Goal: Task Accomplishment & Management: Use online tool/utility

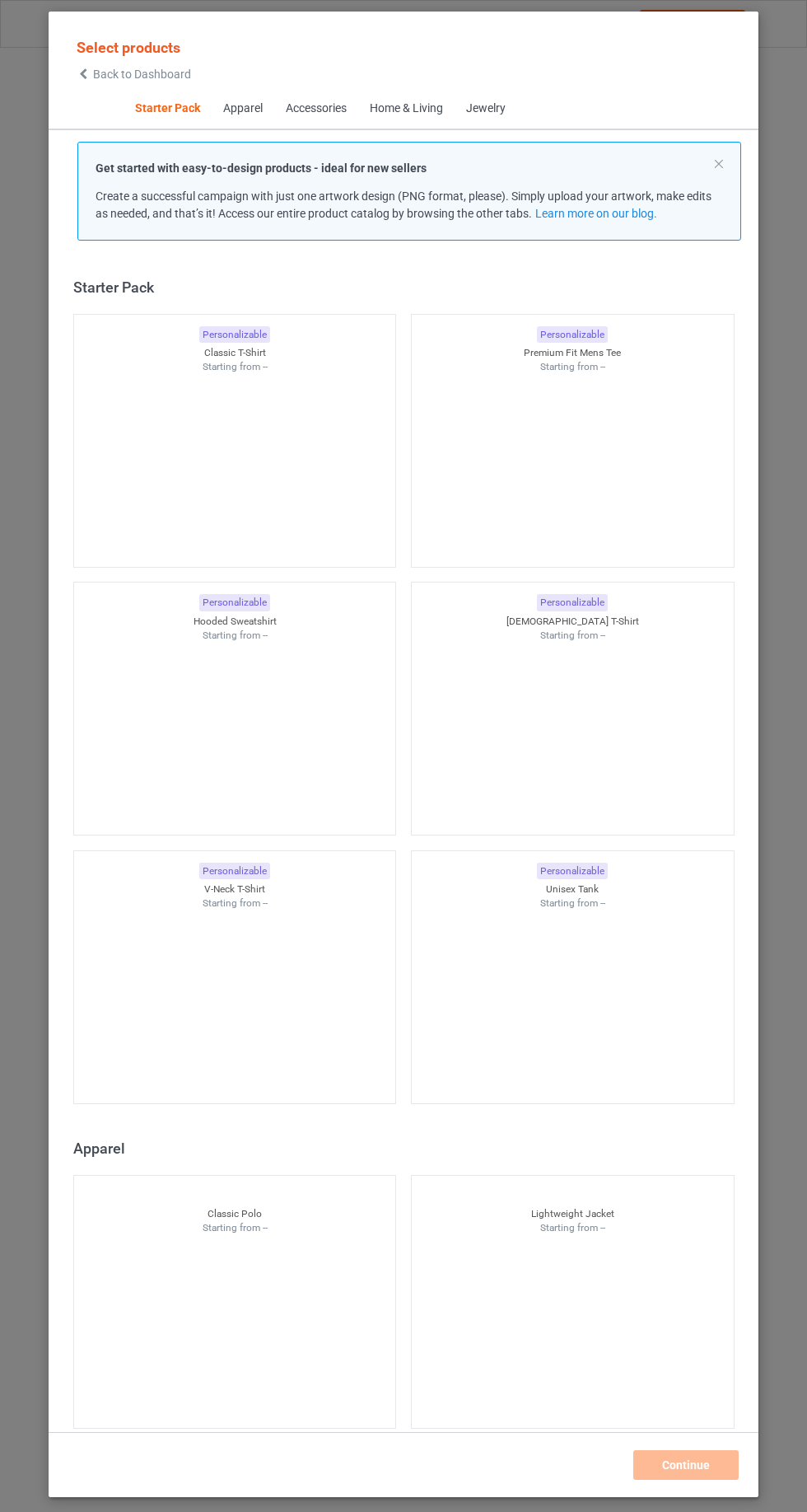
scroll to position [21, 0]
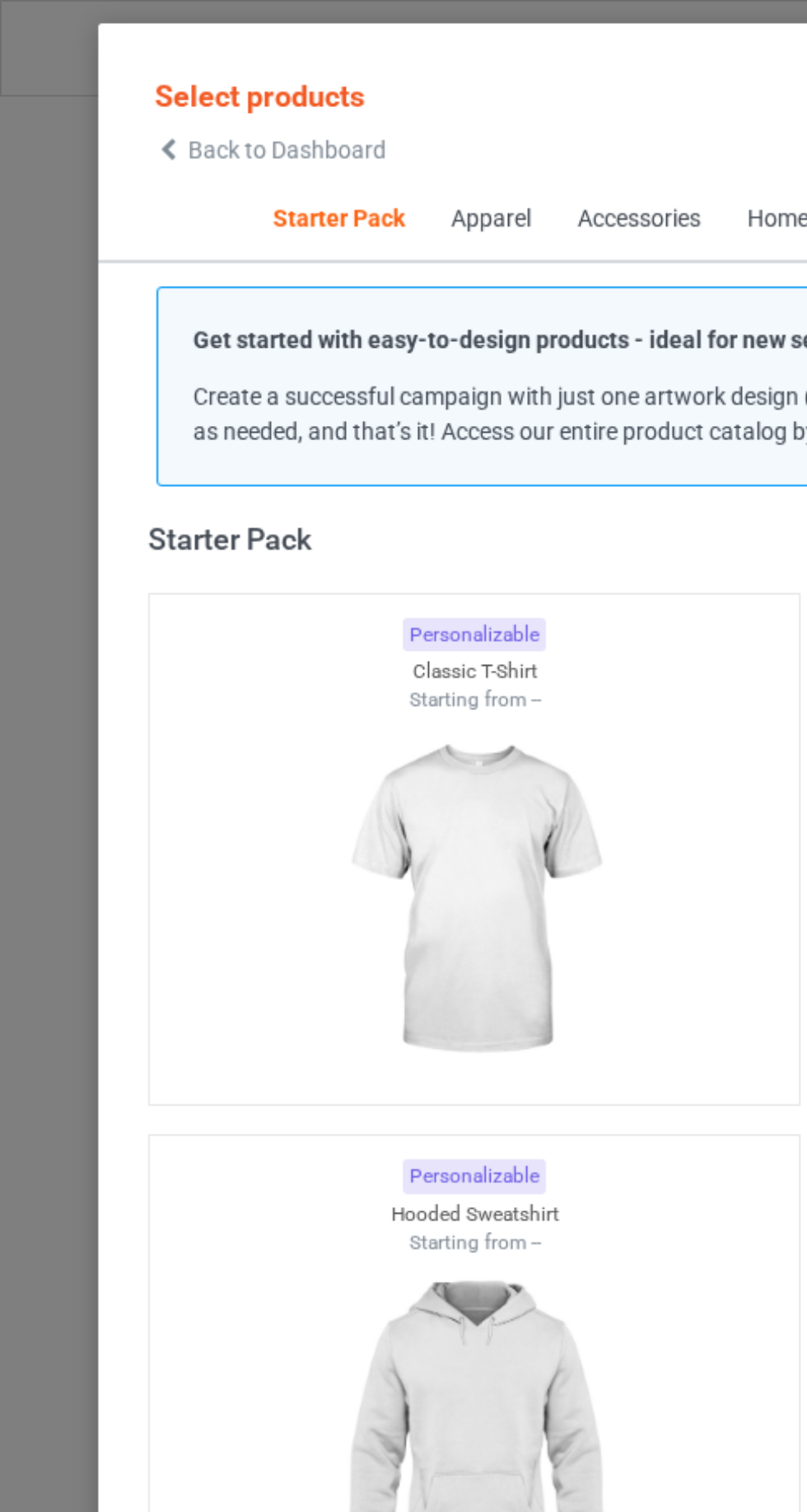
click at [84, 76] on icon at bounding box center [84, 74] width 14 height 12
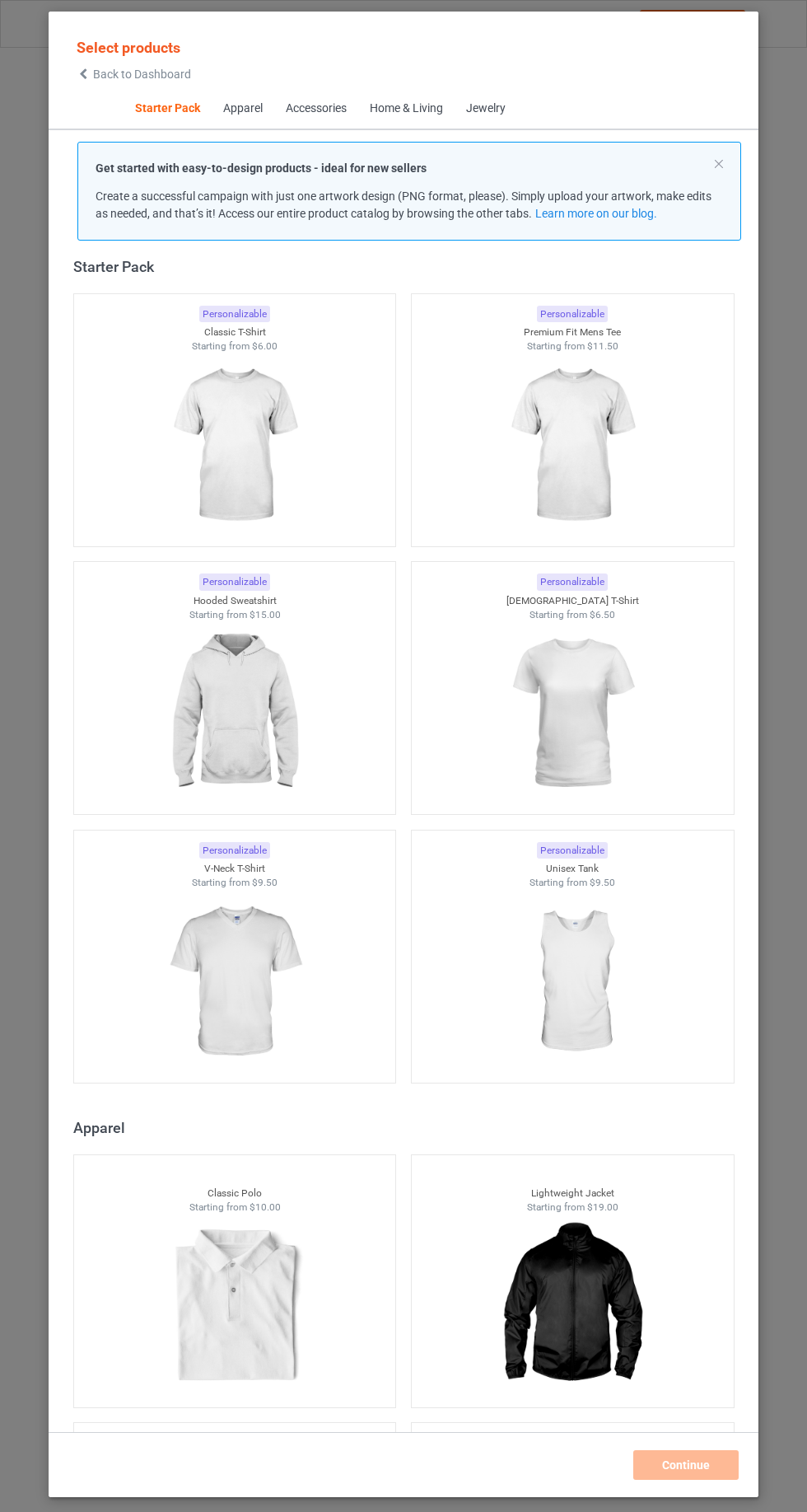
click at [116, 44] on span "Select products" at bounding box center [128, 47] width 103 height 17
click at [84, 78] on icon at bounding box center [84, 74] width 14 height 12
click at [125, 80] on span "Back to Dashboard" at bounding box center [142, 74] width 98 height 13
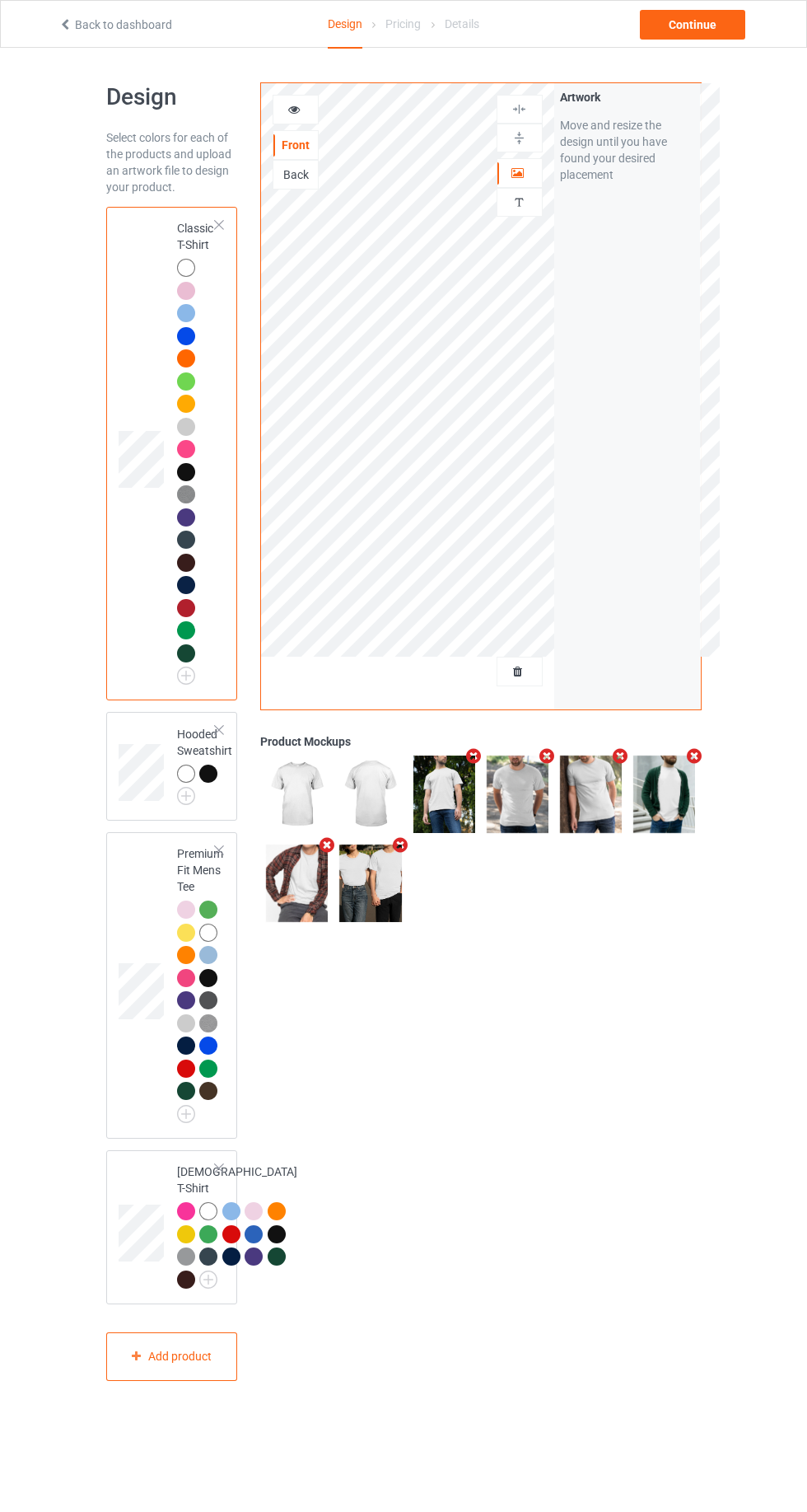
click at [537, 679] on div at bounding box center [519, 672] width 44 height 16
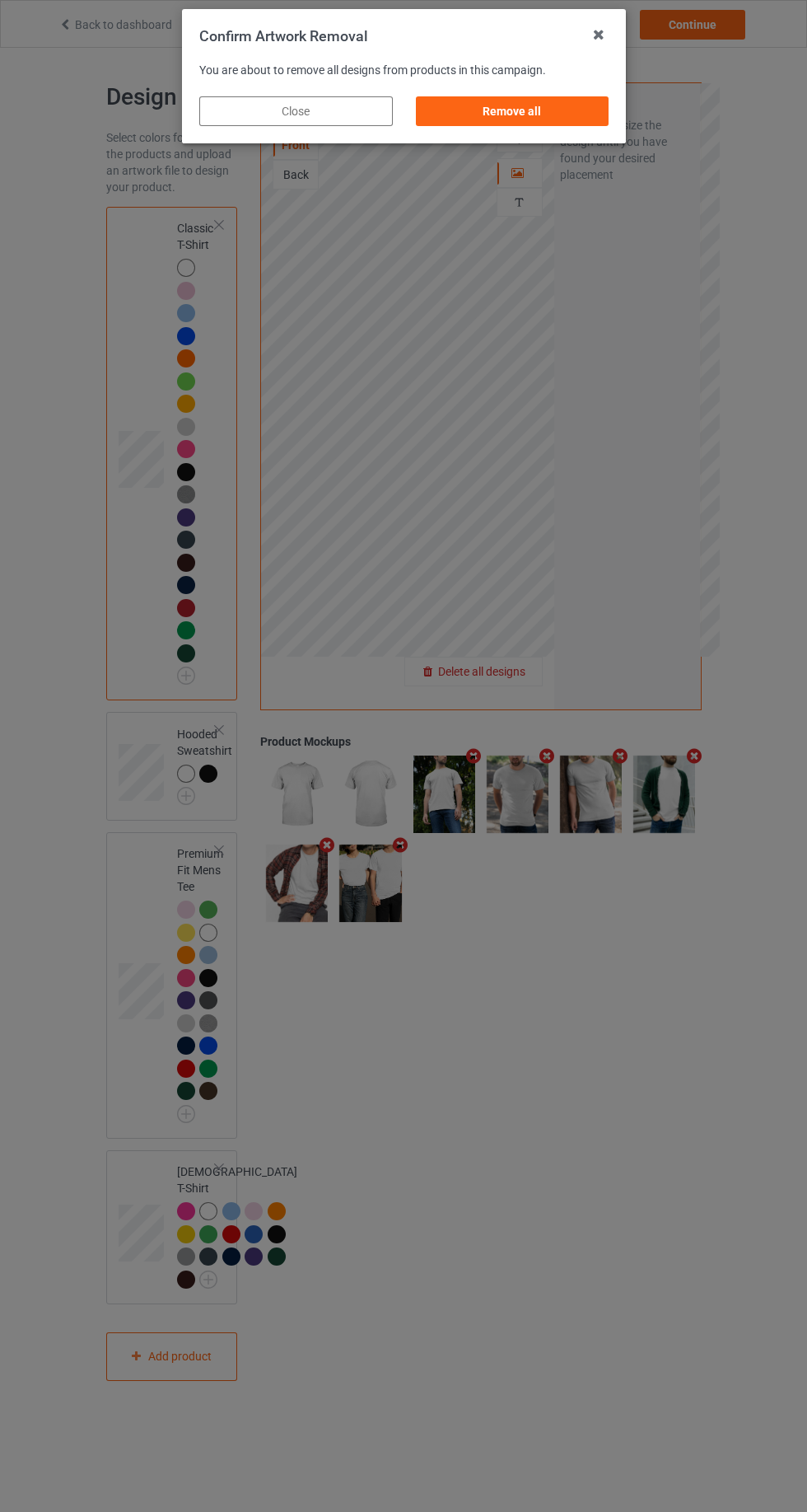
click at [537, 110] on div "Remove all" at bounding box center [511, 111] width 193 height 30
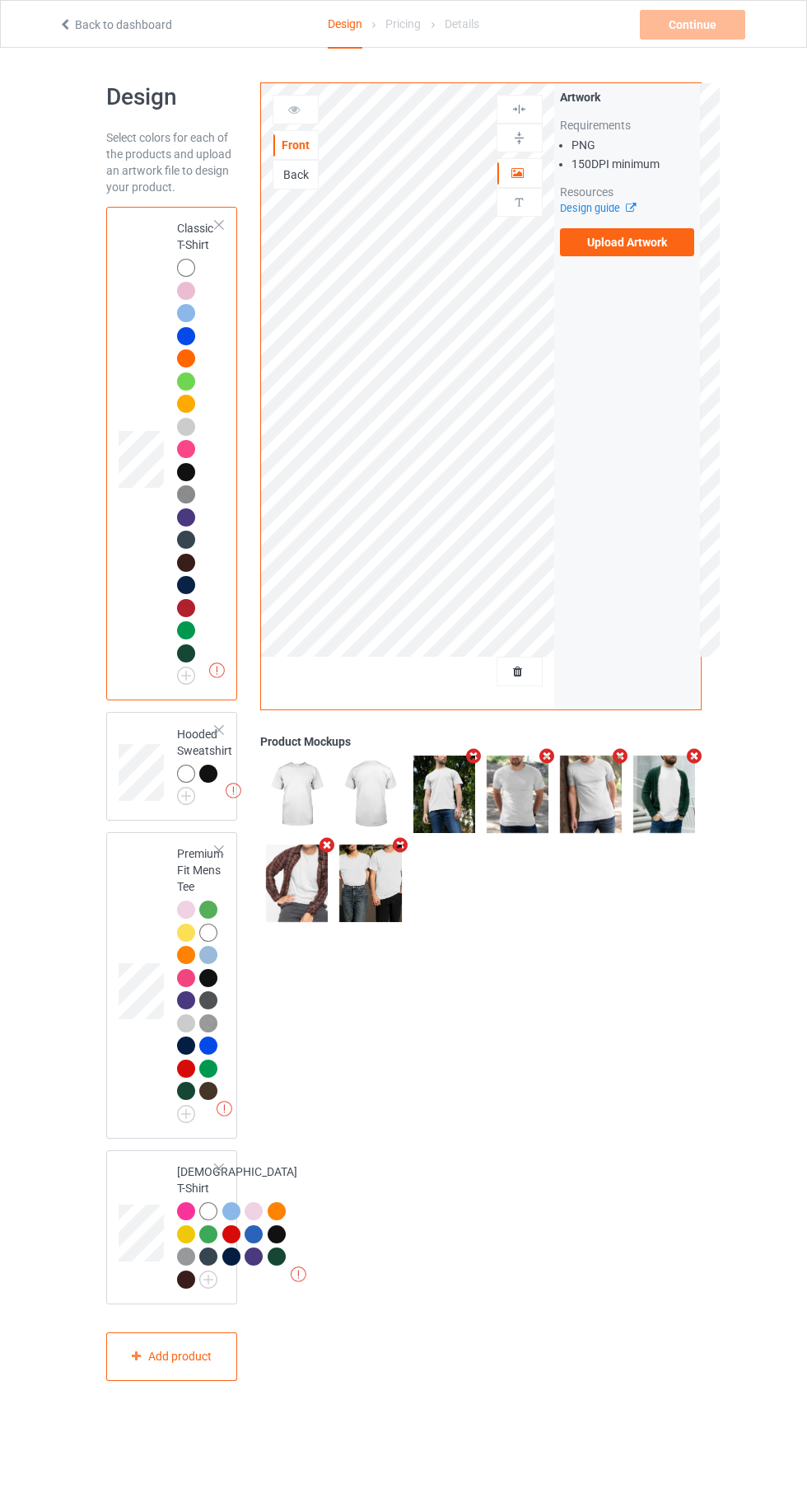
click at [616, 243] on label "Upload Artwork" at bounding box center [627, 242] width 135 height 28
click at [0, 0] on input "Upload Artwork" at bounding box center [0, 0] width 0 height 0
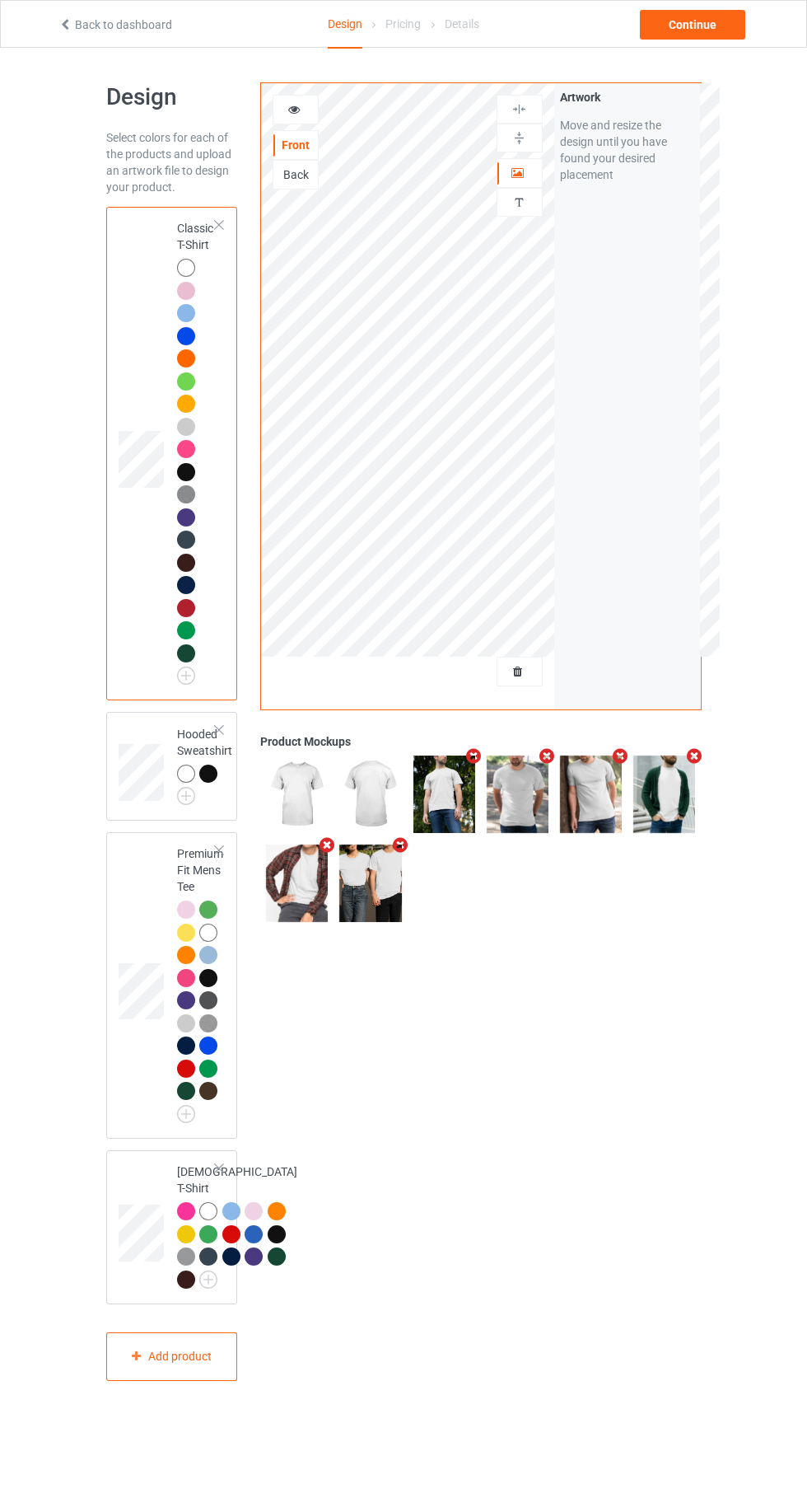
click at [285, 111] on div at bounding box center [295, 110] width 44 height 16
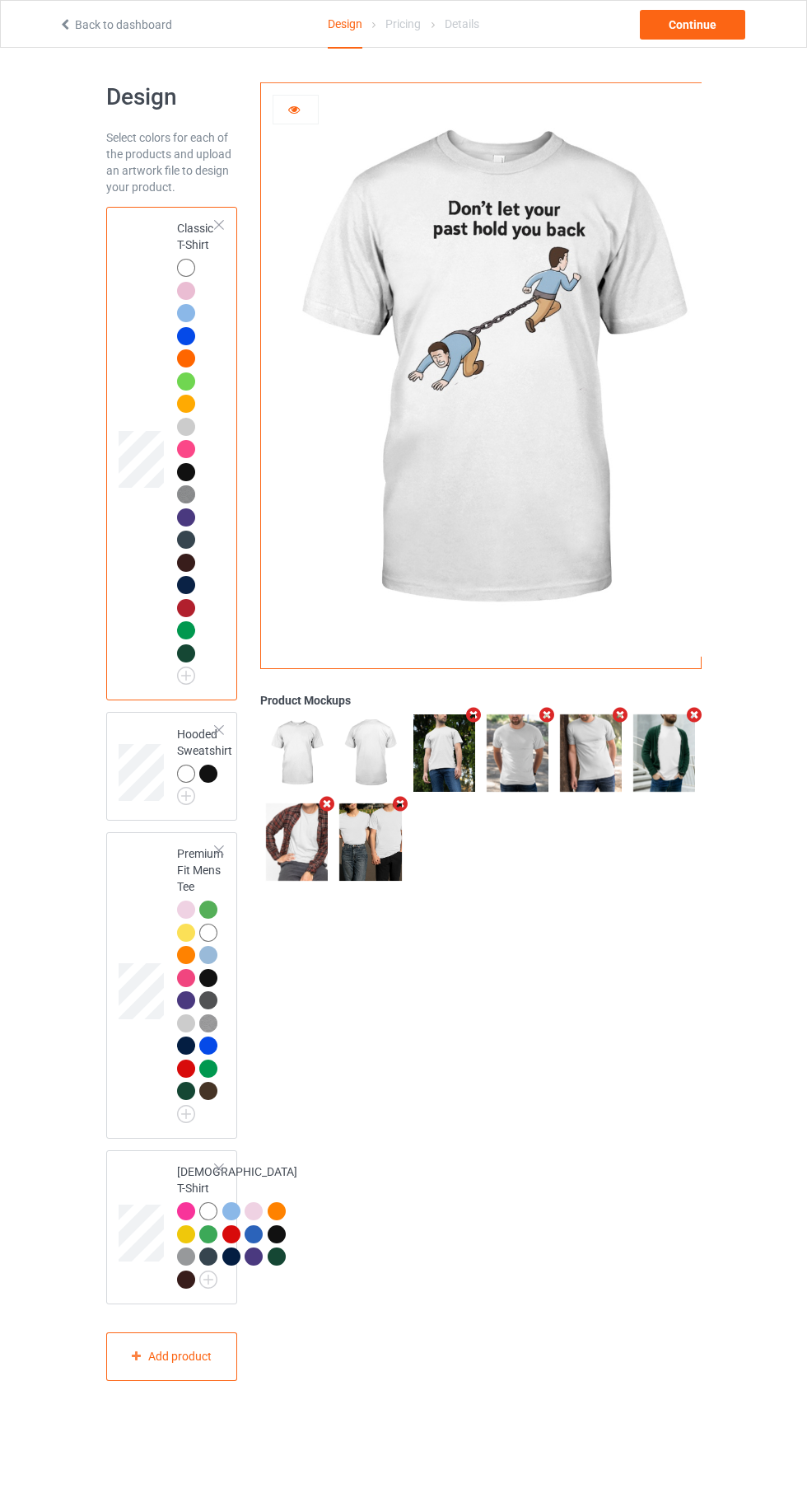
click at [521, 380] on img at bounding box center [491, 370] width 458 height 574
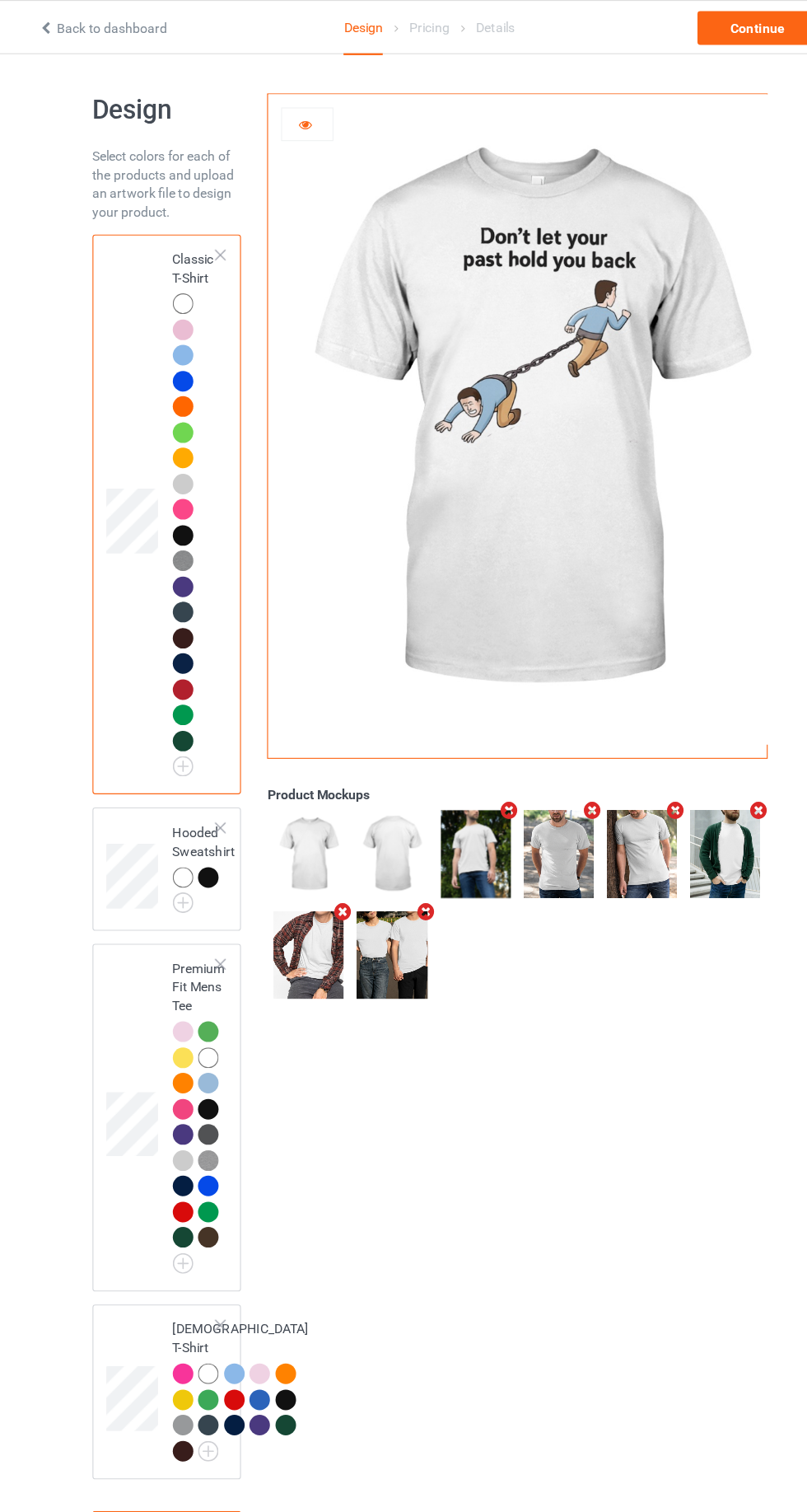
click at [510, 286] on img at bounding box center [491, 370] width 458 height 574
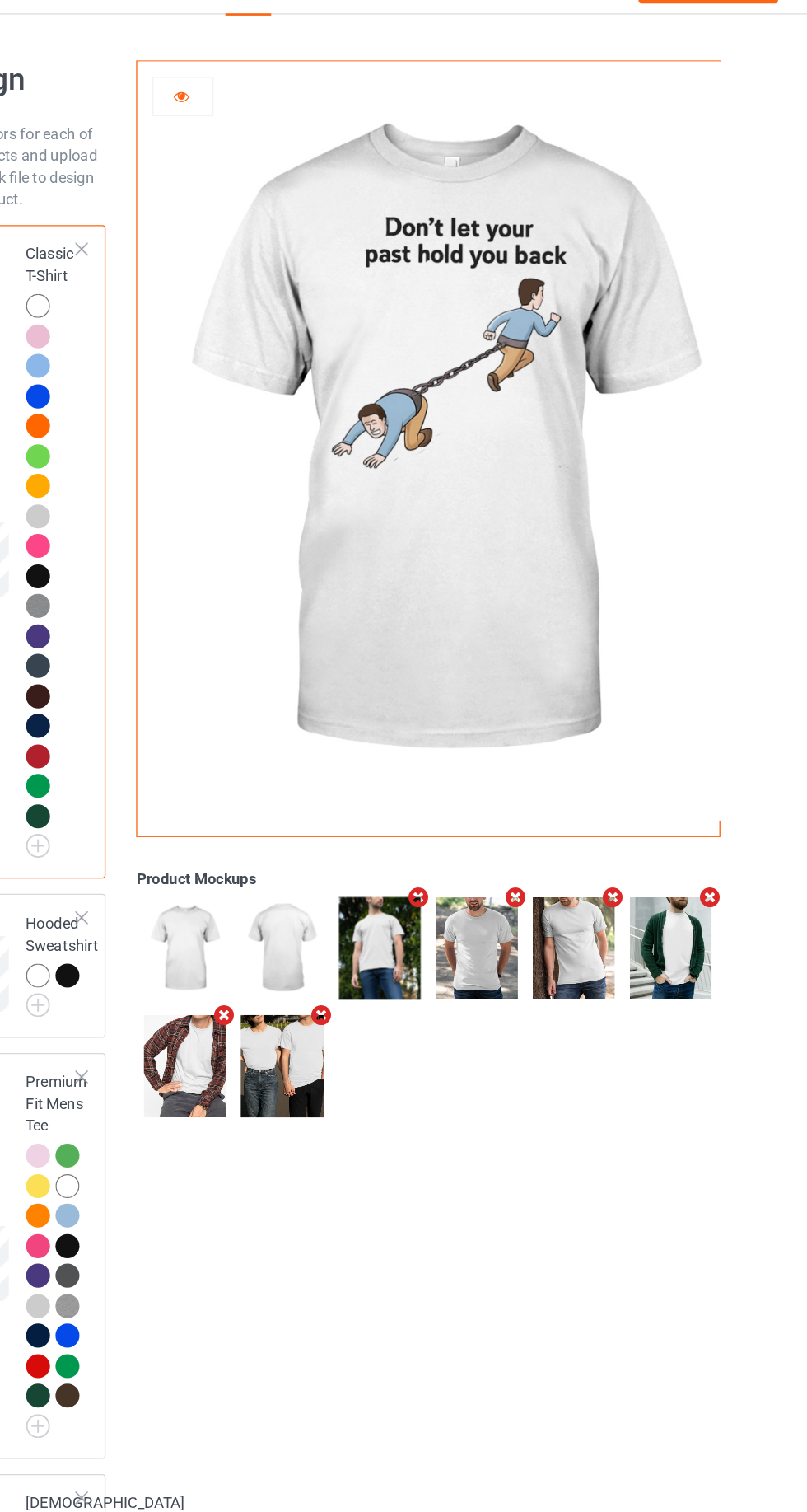
click at [297, 136] on img at bounding box center [491, 370] width 458 height 574
click at [288, 106] on icon at bounding box center [295, 107] width 14 height 12
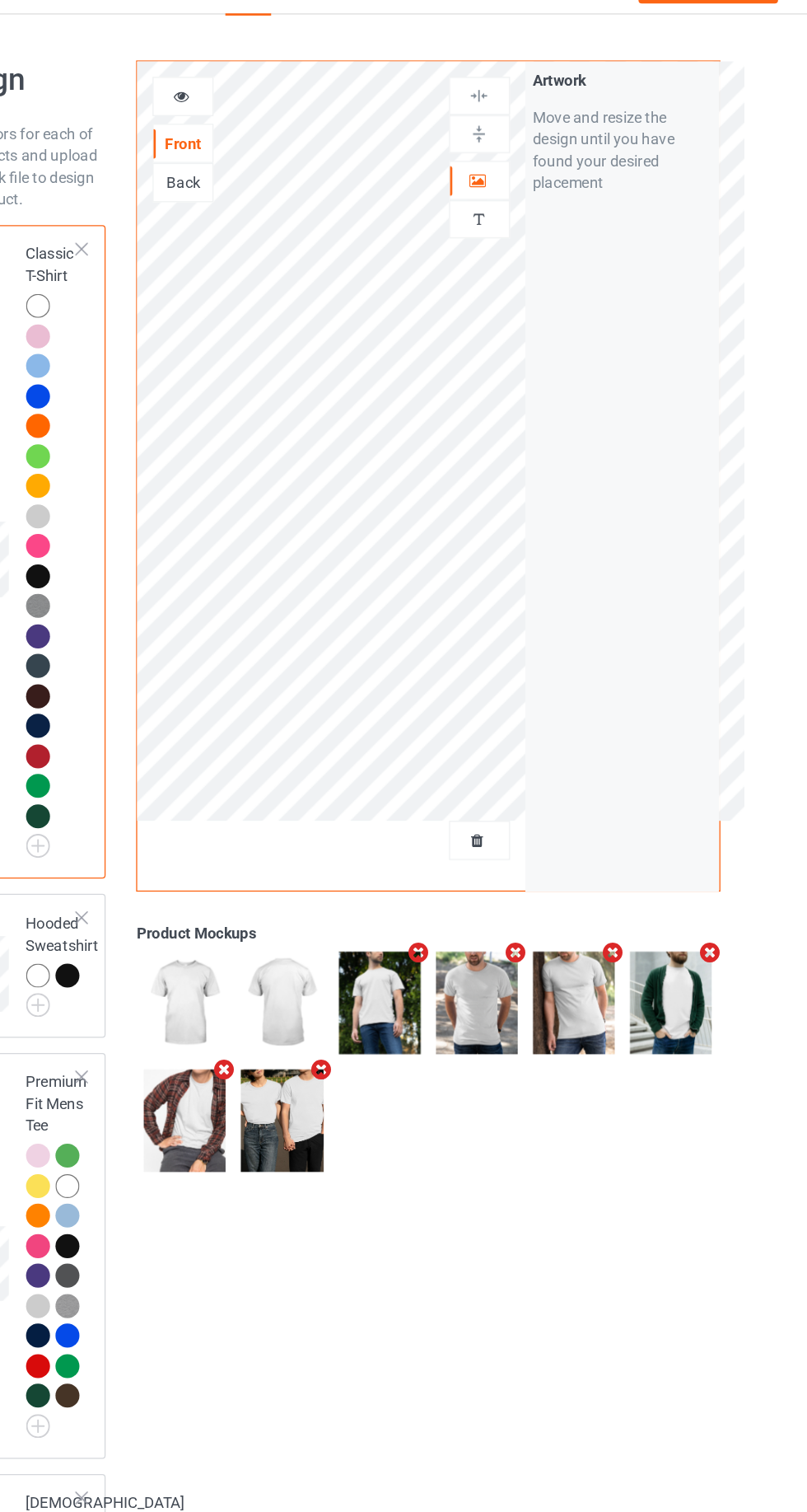
click at [530, 671] on div at bounding box center [519, 672] width 44 height 16
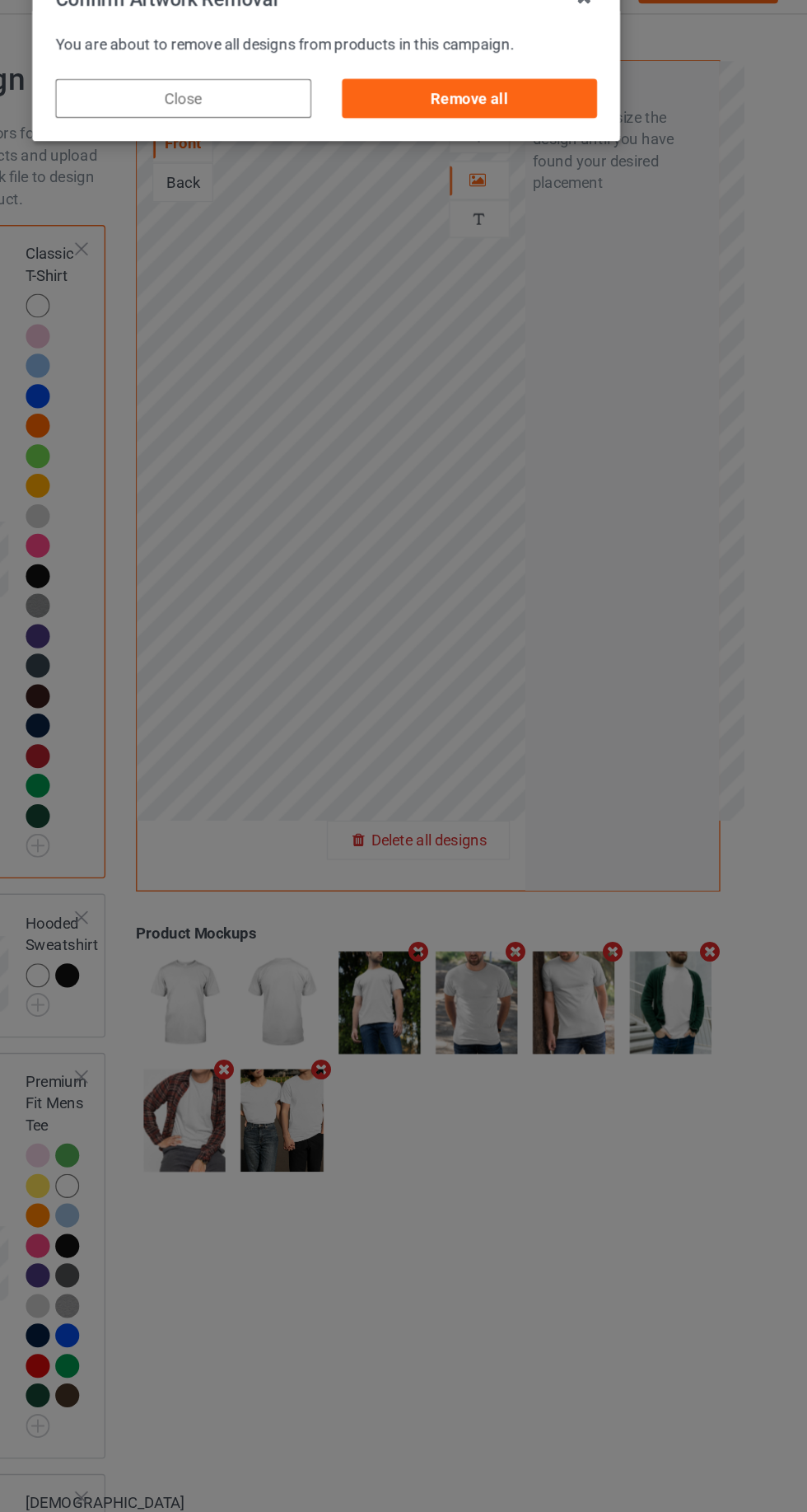
click at [597, 103] on div "Remove all" at bounding box center [511, 111] width 193 height 30
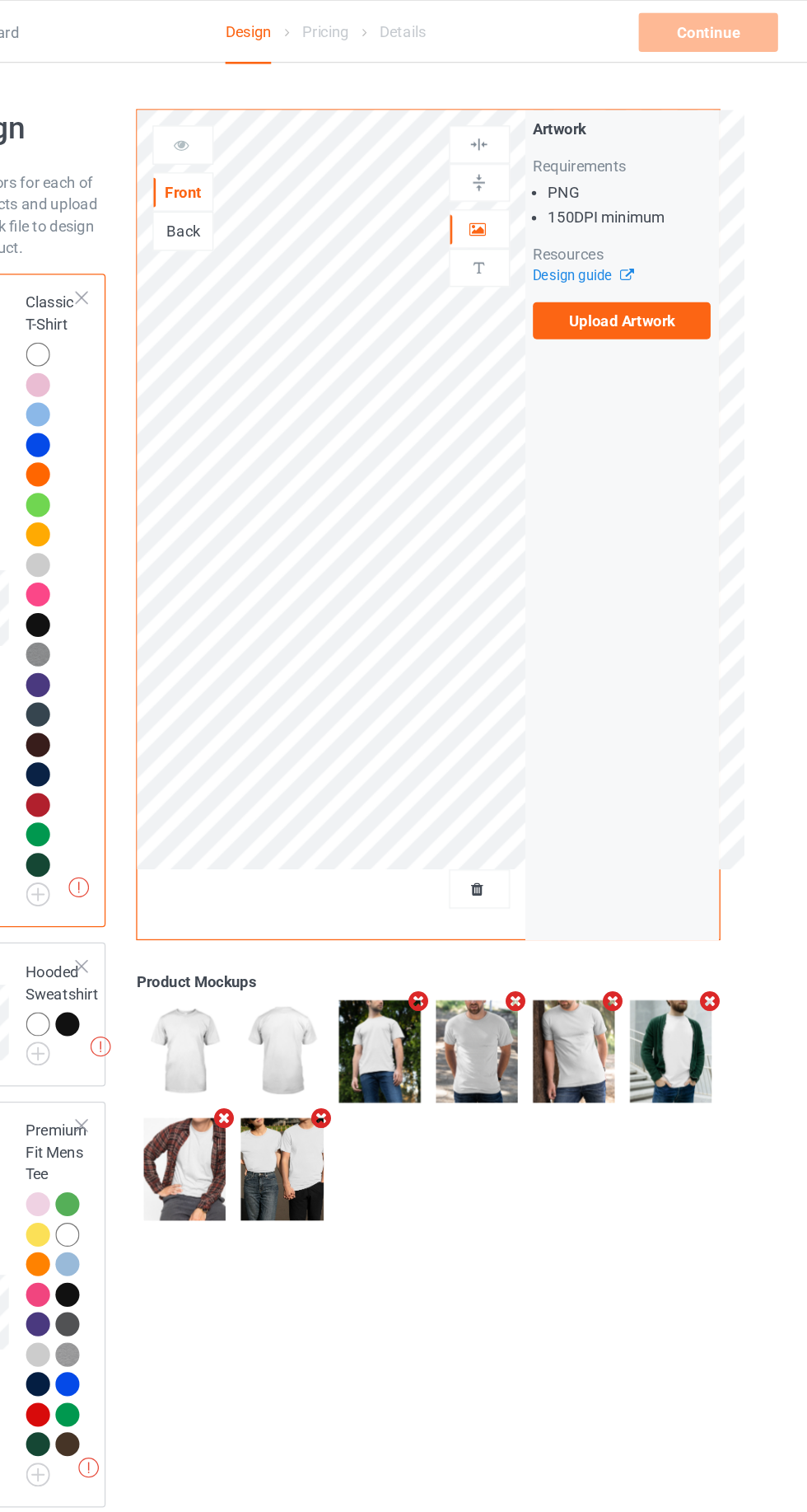
click at [671, 236] on label "Upload Artwork" at bounding box center [627, 242] width 135 height 28
click at [0, 0] on input "Upload Artwork" at bounding box center [0, 0] width 0 height 0
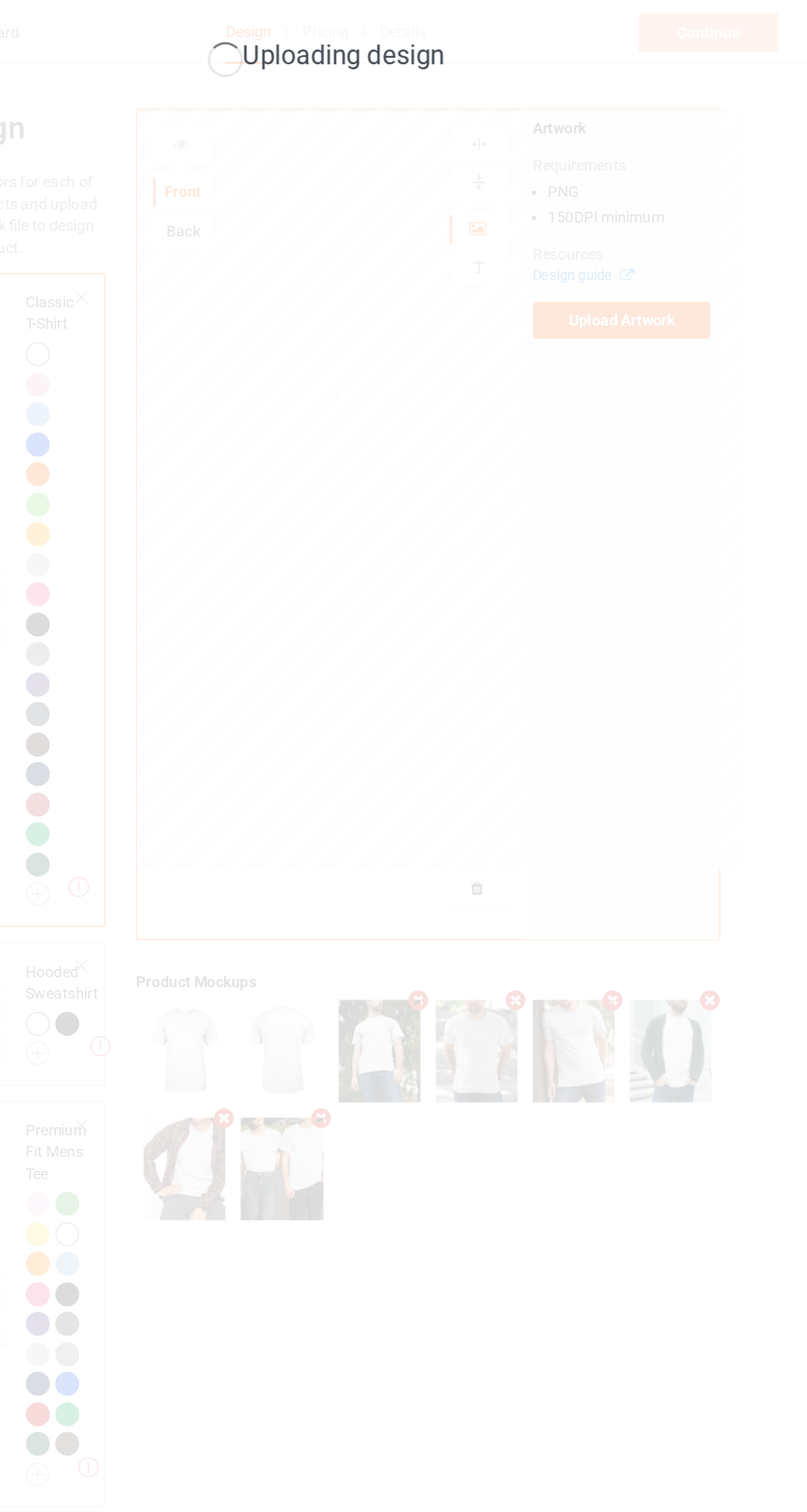
click at [625, 7] on div "Uploading design" at bounding box center [404, 756] width 807 height 1512
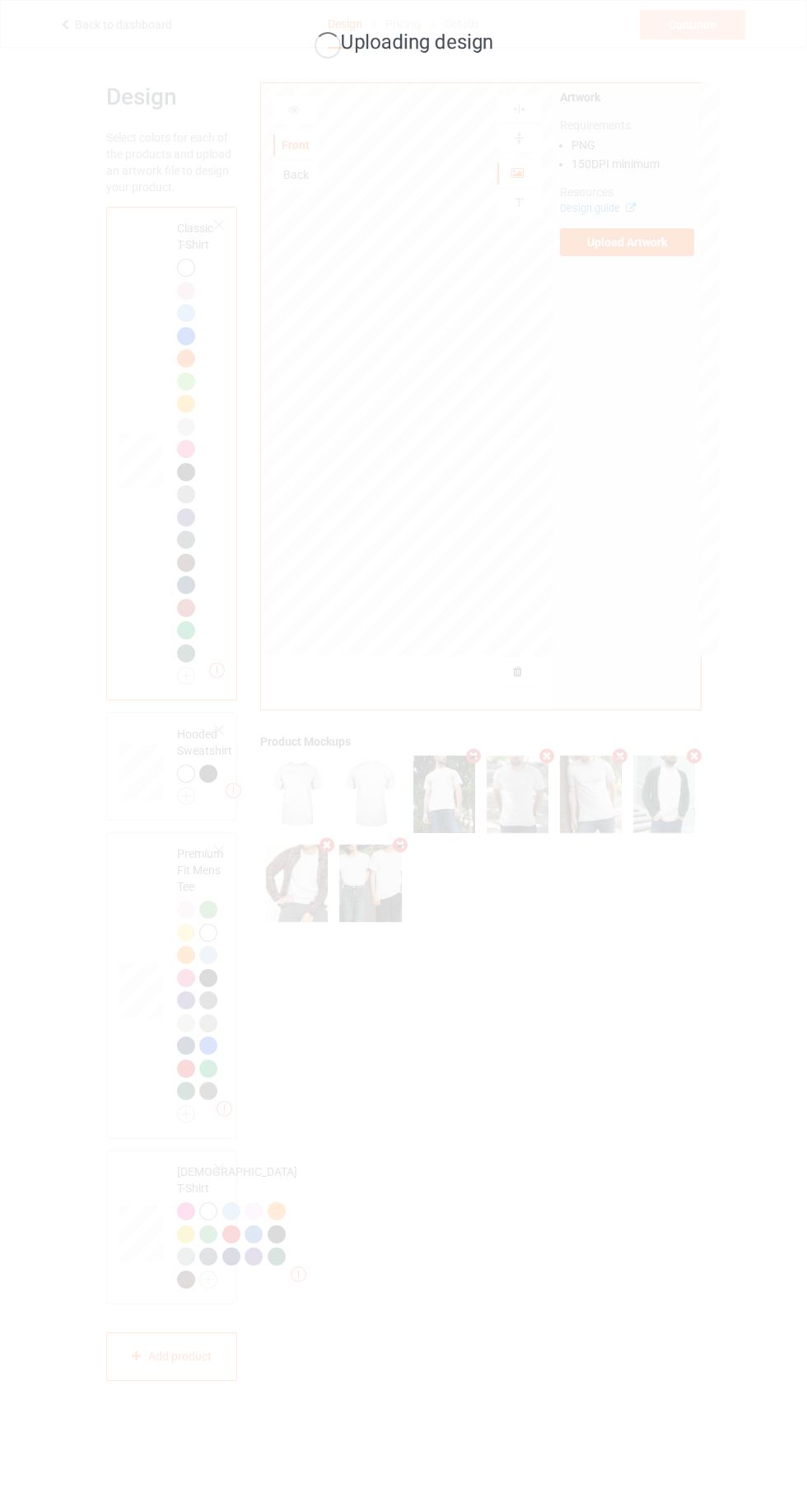
click at [694, 311] on div "Uploading design" at bounding box center [404, 756] width 807 height 1512
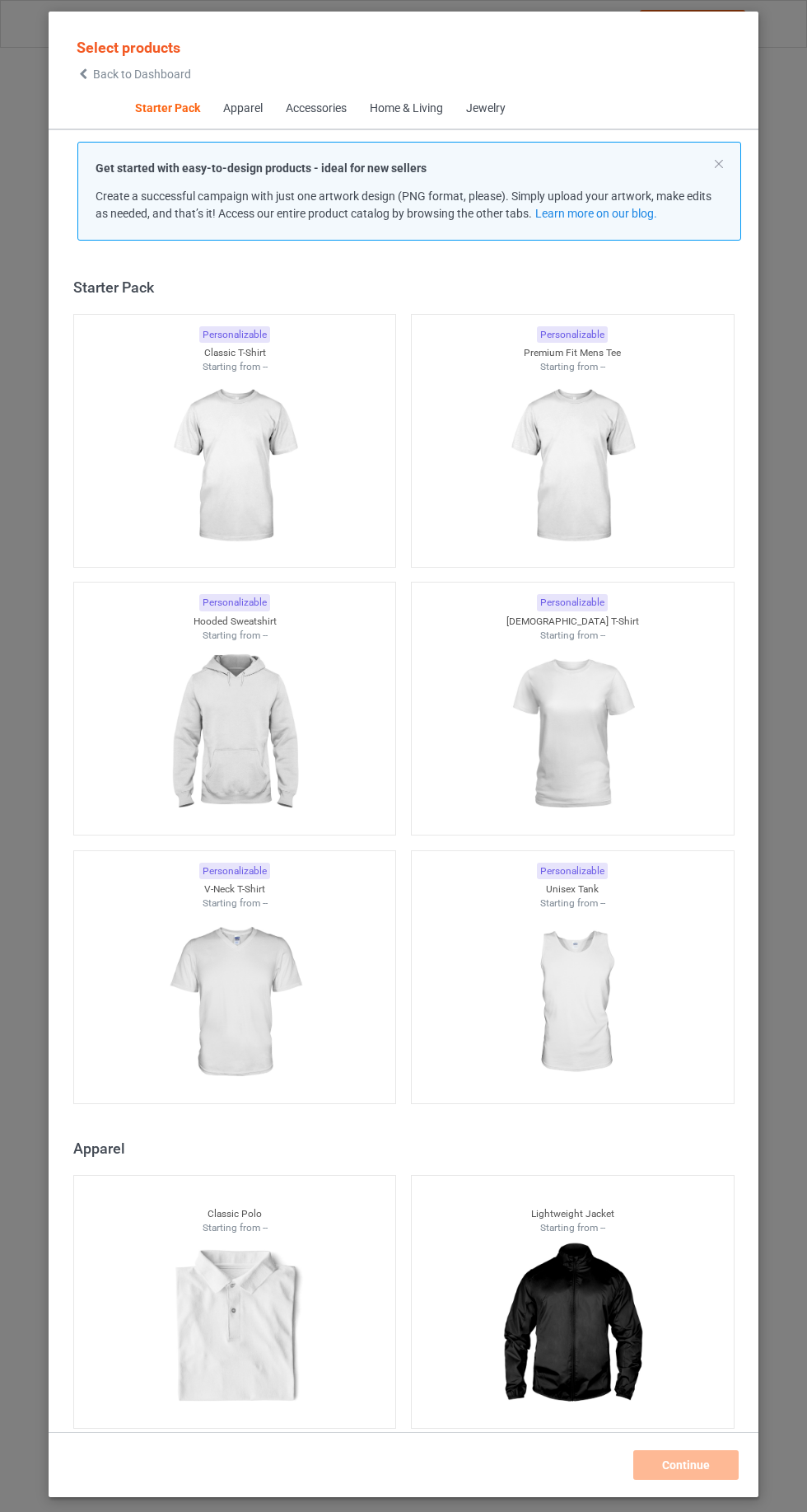
scroll to position [21, 0]
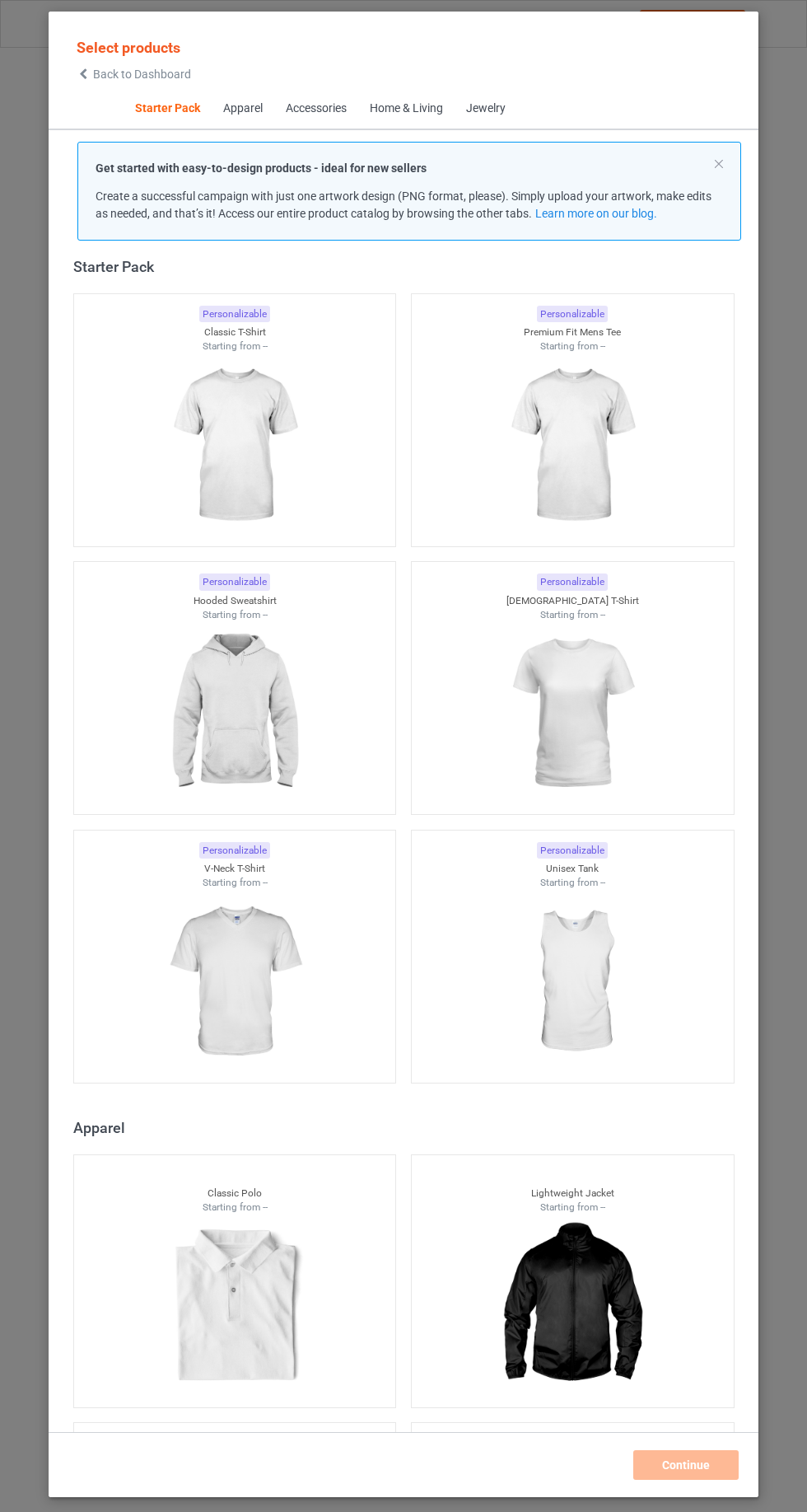
click at [45, 44] on div "Select products Back to Dashboard Starter Pack Apparel Accessories Home & Livin…" at bounding box center [404, 756] width 807 height 1512
click at [84, 74] on icon at bounding box center [84, 74] width 14 height 12
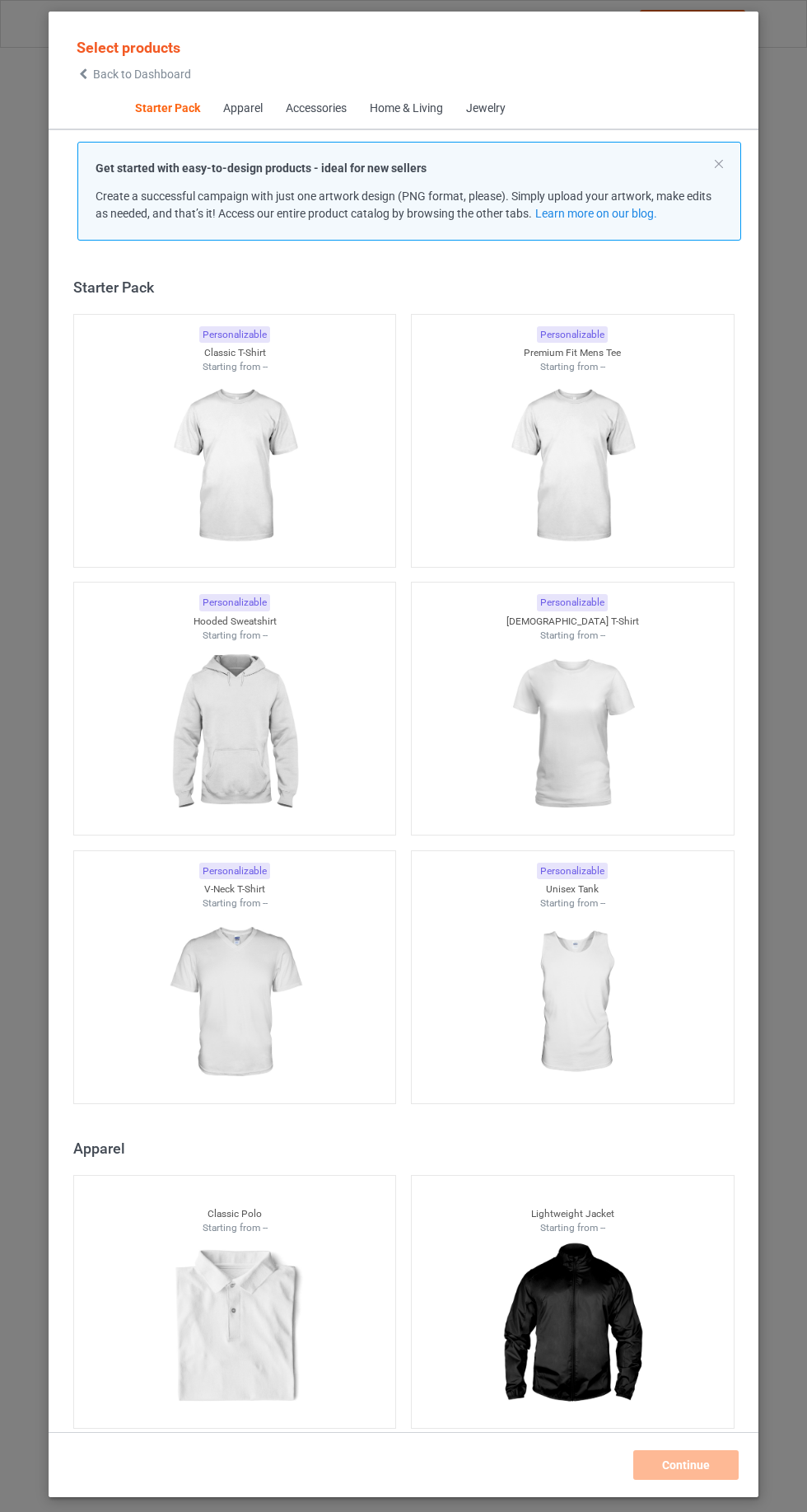
scroll to position [21, 0]
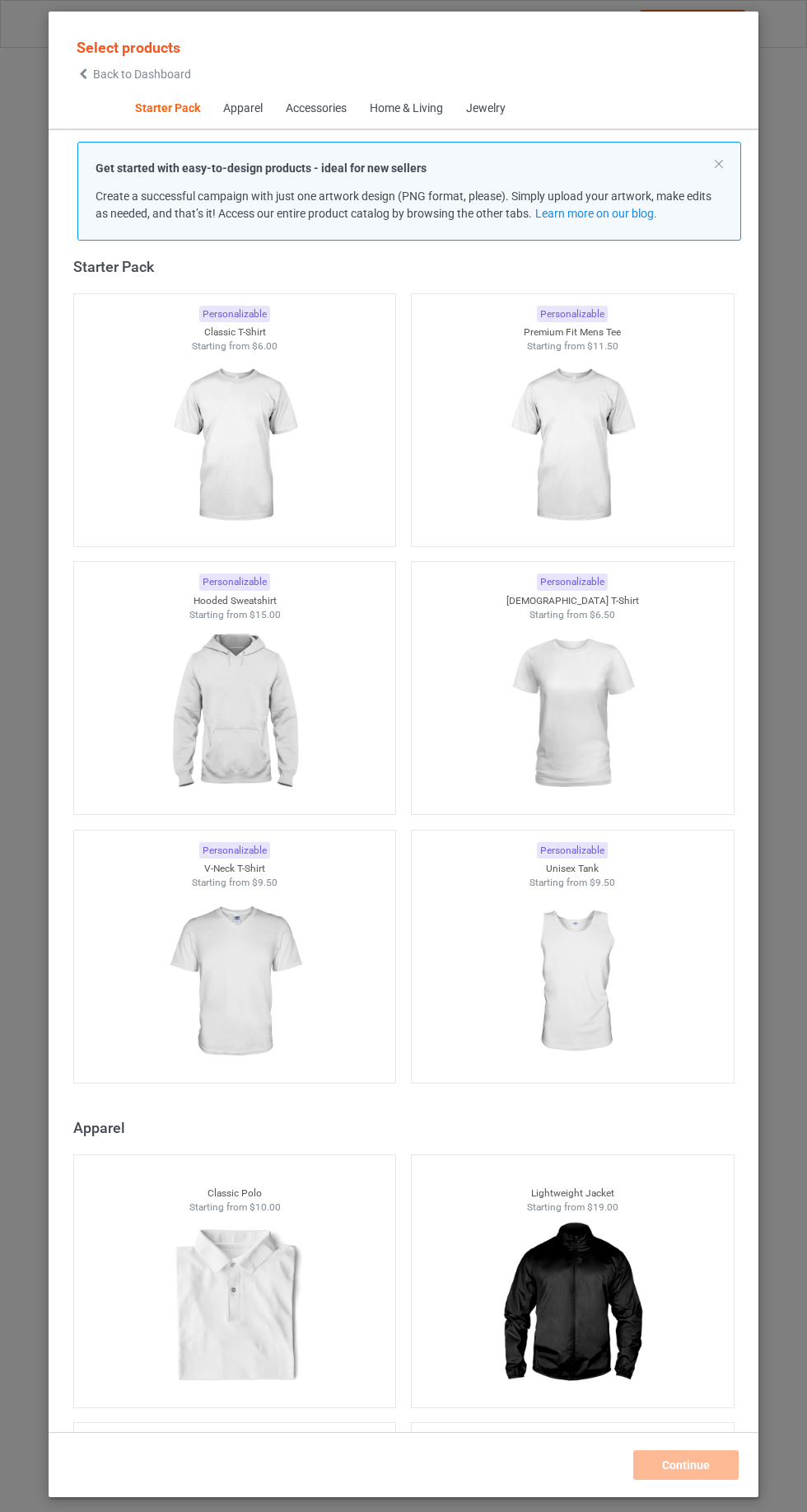
click at [120, 74] on span "Back to Dashboard" at bounding box center [142, 74] width 98 height 13
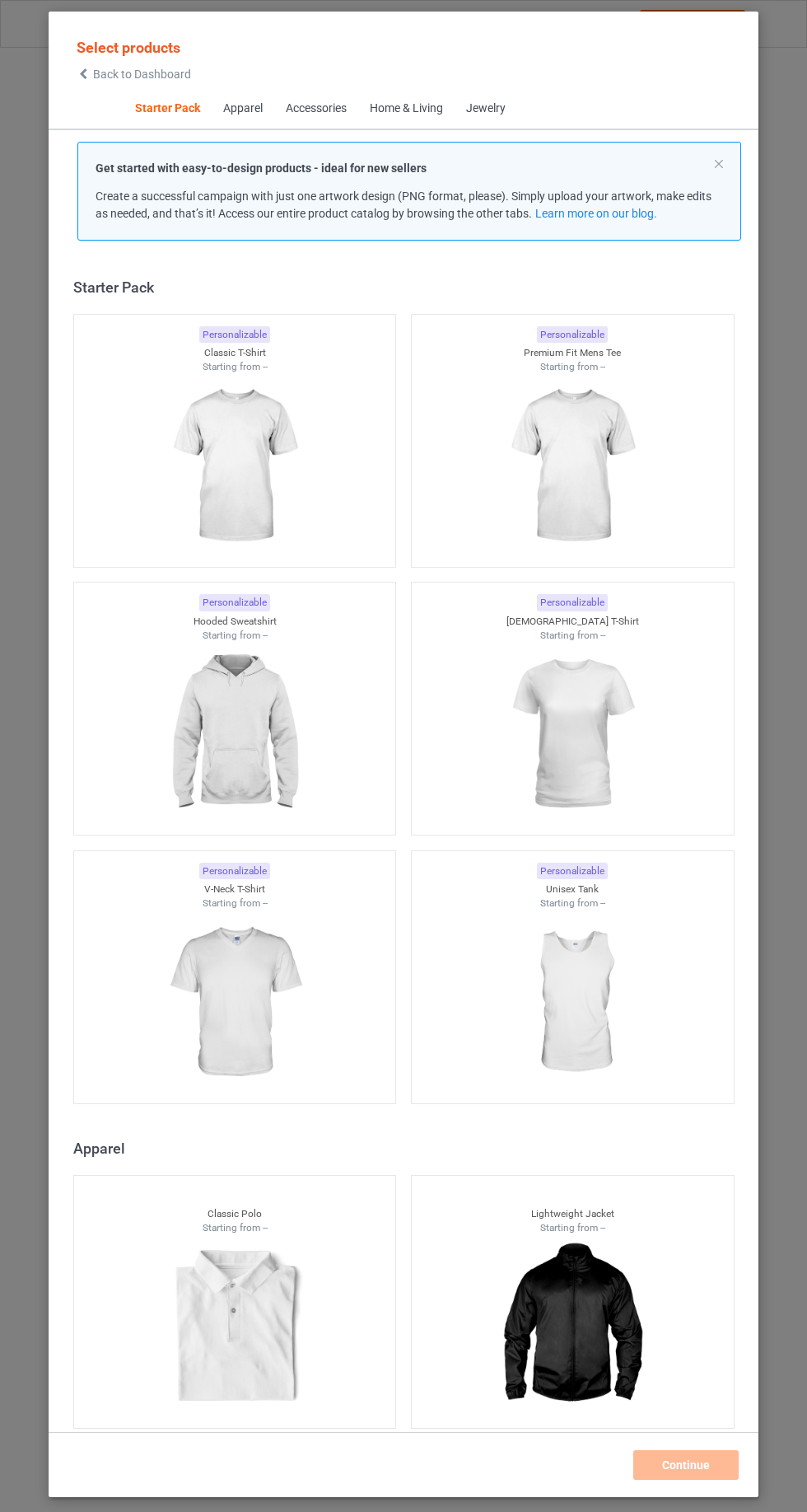
click at [105, 67] on span "Back to Dashboard" at bounding box center [142, 74] width 98 height 13
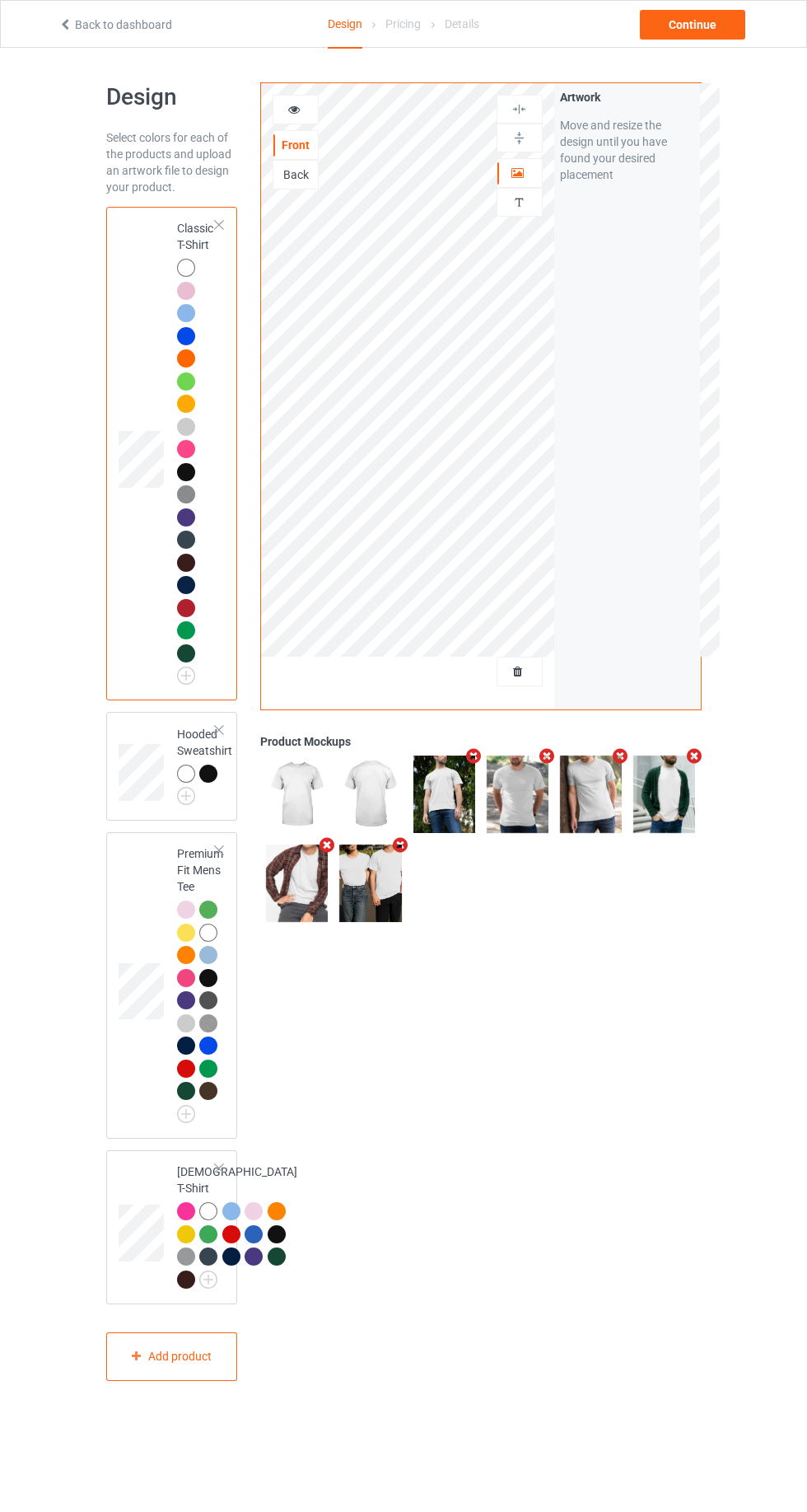
click at [469, 680] on div at bounding box center [408, 677] width 293 height 41
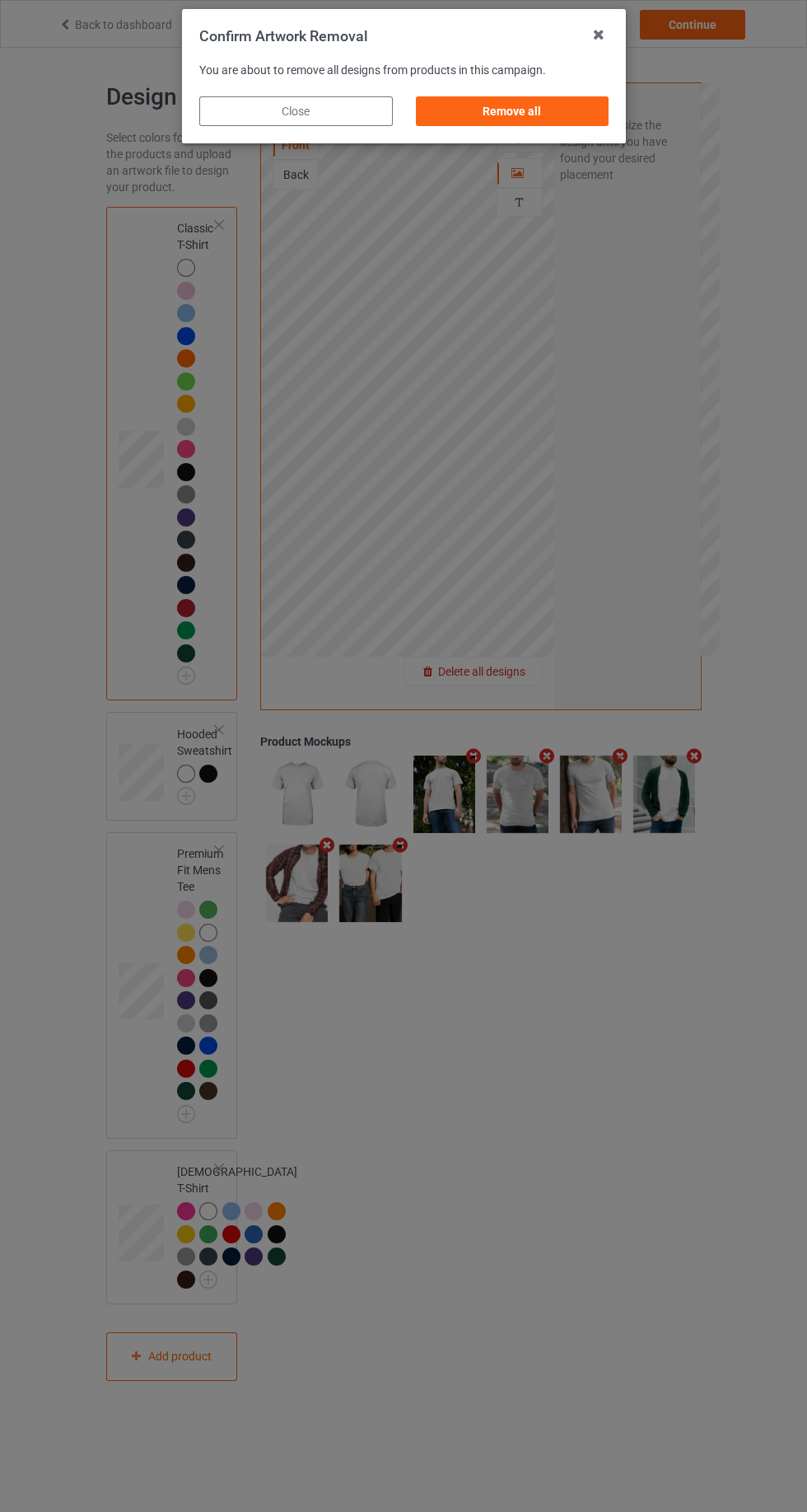
click at [481, 115] on div "Remove all" at bounding box center [511, 111] width 193 height 30
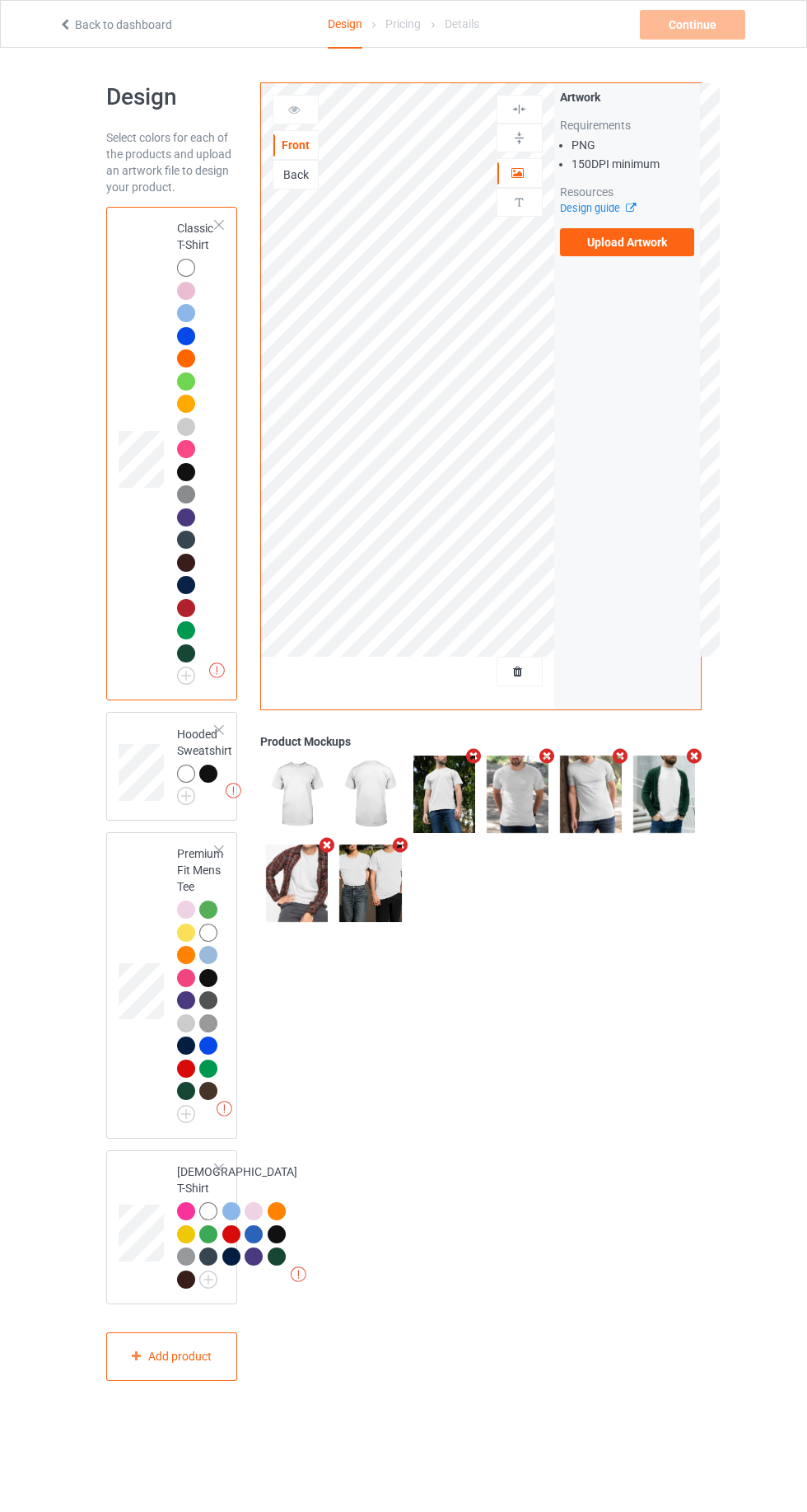
click at [586, 246] on label "Upload Artwork" at bounding box center [627, 242] width 135 height 28
click at [0, 0] on input "Upload Artwork" at bounding box center [0, 0] width 0 height 0
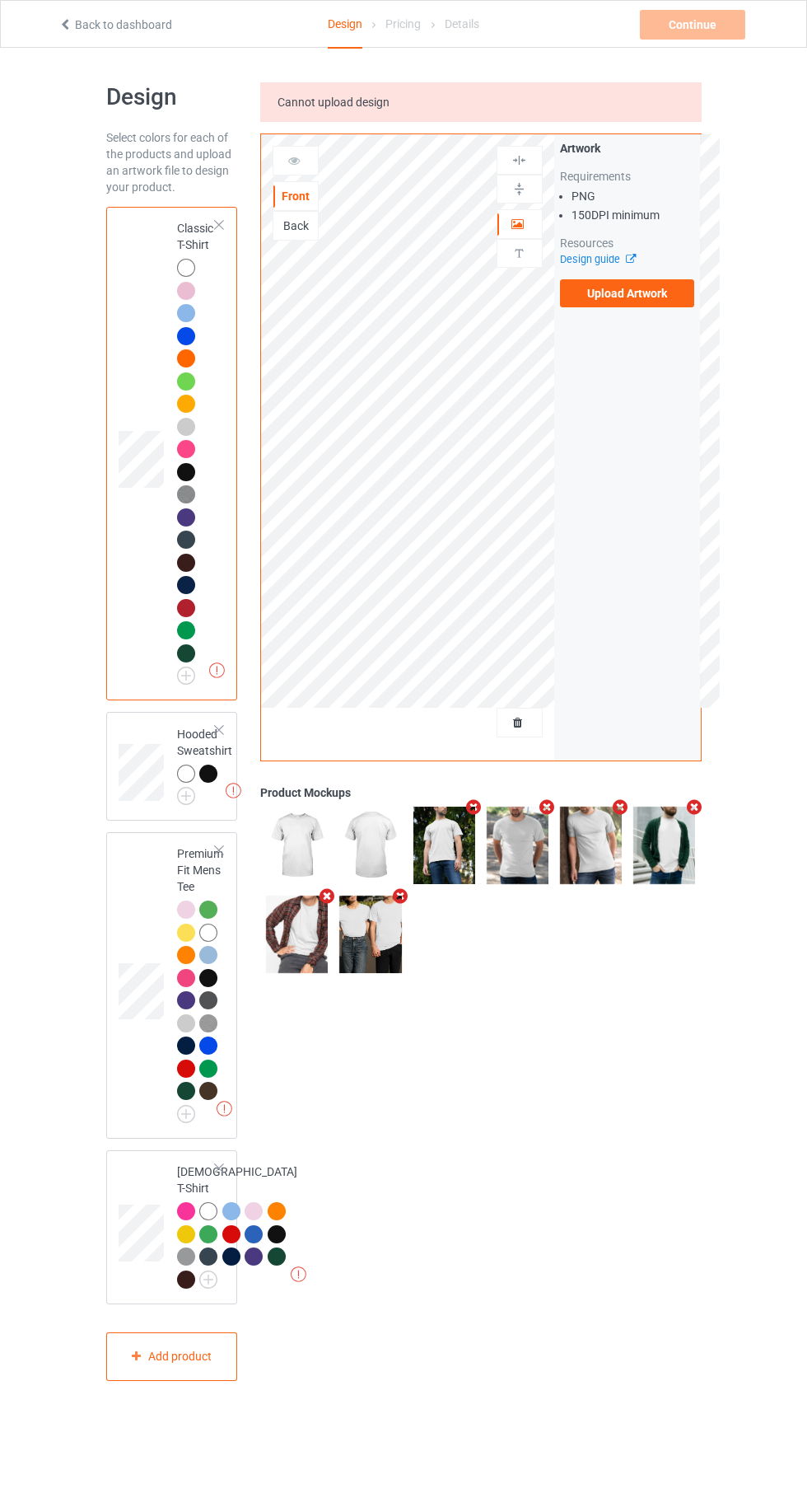
click at [565, 293] on label "Upload Artwork" at bounding box center [627, 293] width 135 height 28
click at [0, 0] on input "Upload Artwork" at bounding box center [0, 0] width 0 height 0
click at [308, 87] on div "Cannot upload design" at bounding box center [481, 102] width 440 height 40
click at [578, 298] on label "Upload Artwork" at bounding box center [627, 293] width 135 height 28
click at [0, 0] on input "Upload Artwork" at bounding box center [0, 0] width 0 height 0
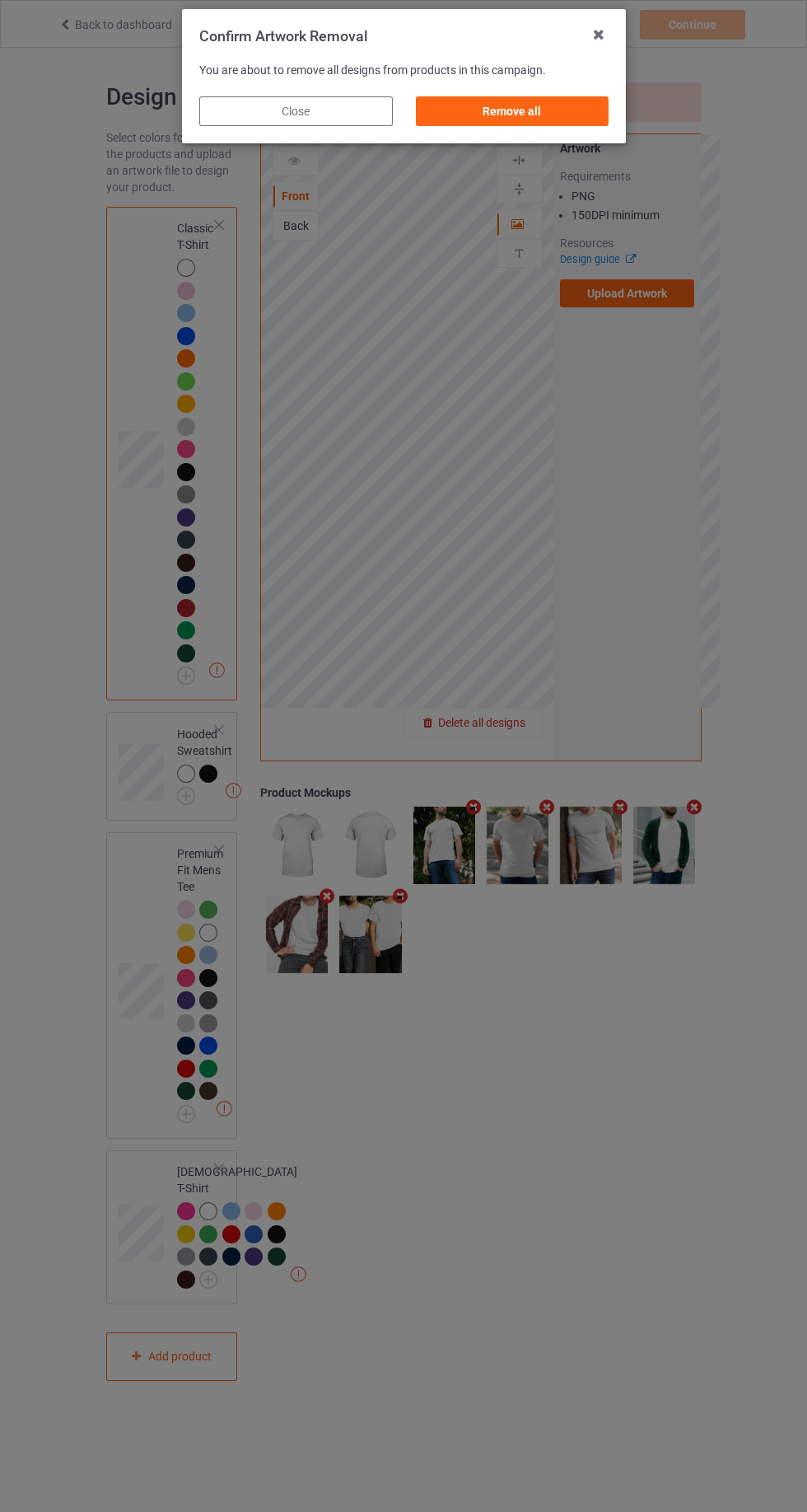
click at [484, 103] on div "Remove all" at bounding box center [511, 111] width 193 height 30
